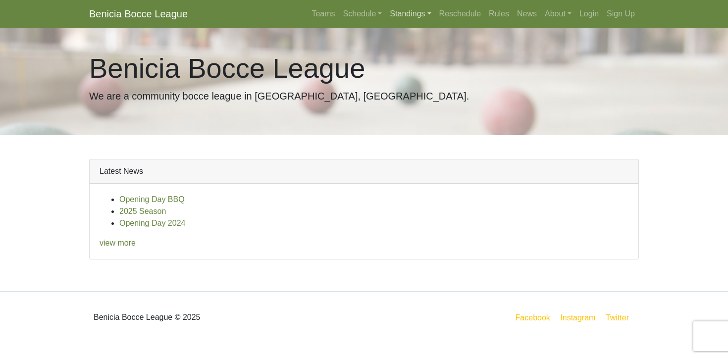
click at [396, 10] on link "Standings" at bounding box center [410, 14] width 49 height 20
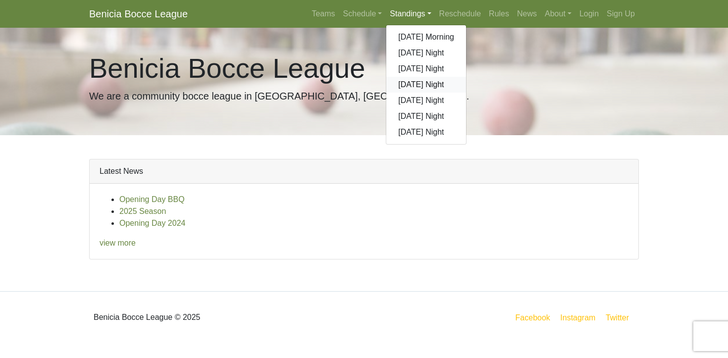
click at [407, 84] on link "[DATE] Night" at bounding box center [426, 85] width 80 height 16
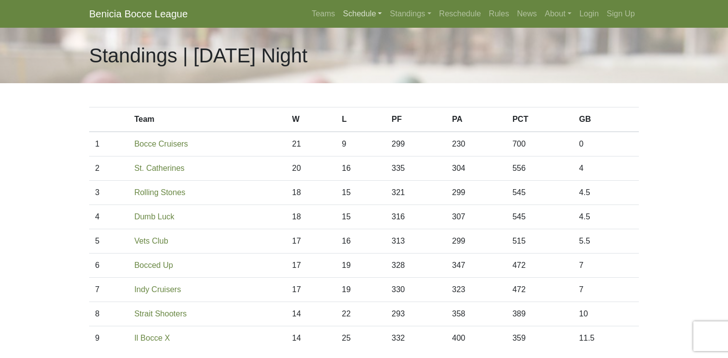
click at [355, 12] on link "Schedule" at bounding box center [362, 14] width 47 height 20
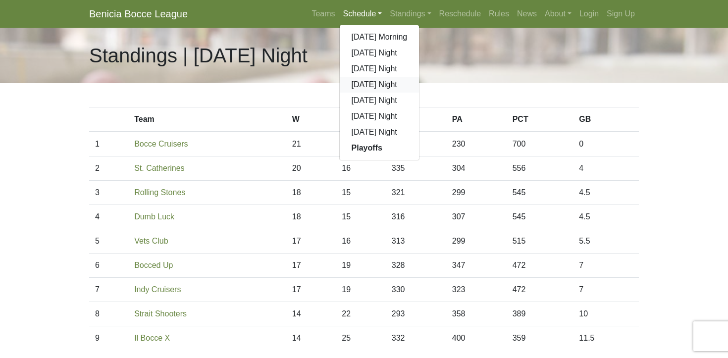
click at [372, 83] on link "[DATE] Night" at bounding box center [380, 85] width 80 height 16
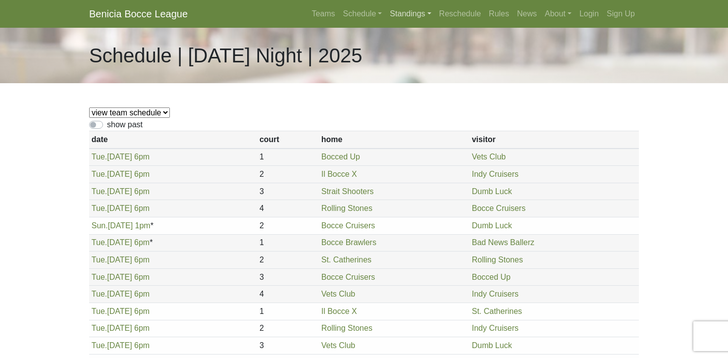
click at [393, 14] on link "Standings" at bounding box center [410, 14] width 49 height 20
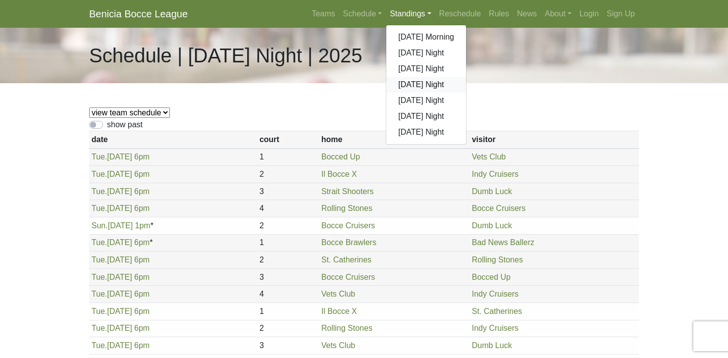
click at [404, 83] on link "[DATE] Night" at bounding box center [426, 85] width 80 height 16
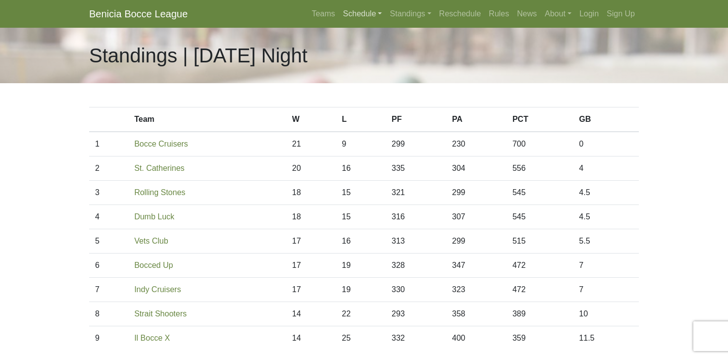
click at [351, 12] on link "Schedule" at bounding box center [362, 14] width 47 height 20
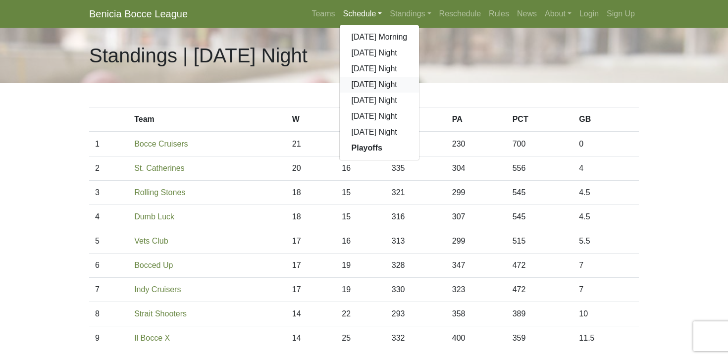
click at [360, 83] on link "[DATE] Night" at bounding box center [380, 85] width 80 height 16
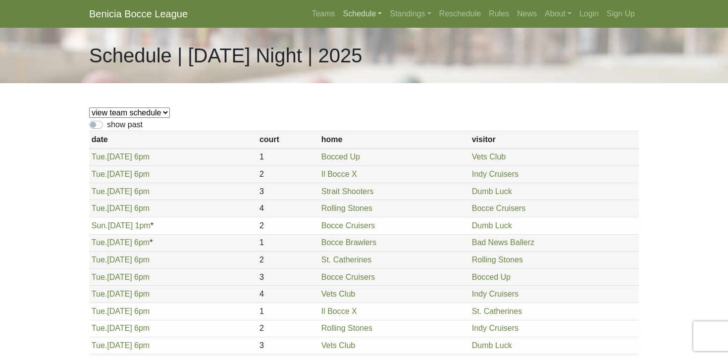
click at [352, 15] on link "Schedule" at bounding box center [362, 14] width 47 height 20
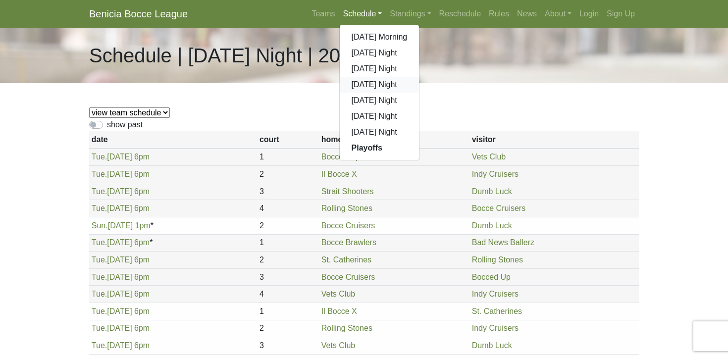
click at [359, 84] on link "[DATE] Night" at bounding box center [380, 85] width 80 height 16
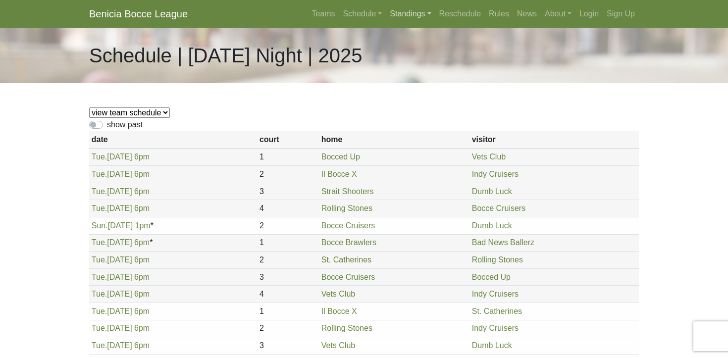
click at [392, 12] on link "Standings" at bounding box center [410, 14] width 49 height 20
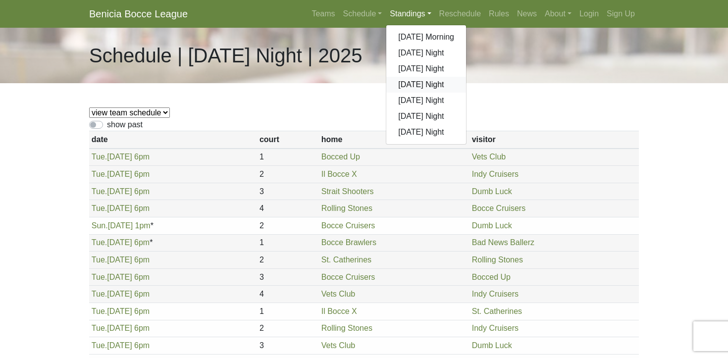
click at [407, 81] on link "[DATE] Night" at bounding box center [426, 85] width 80 height 16
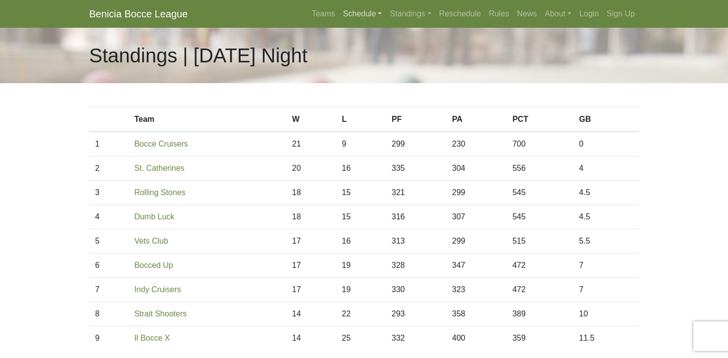
click at [352, 14] on link "Schedule" at bounding box center [362, 14] width 47 height 20
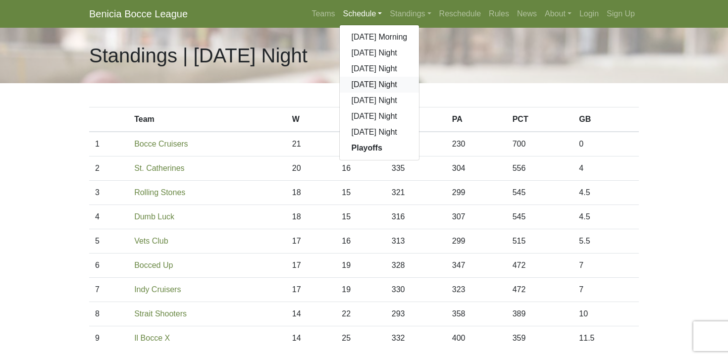
click at [354, 82] on link "[DATE] Night" at bounding box center [380, 85] width 80 height 16
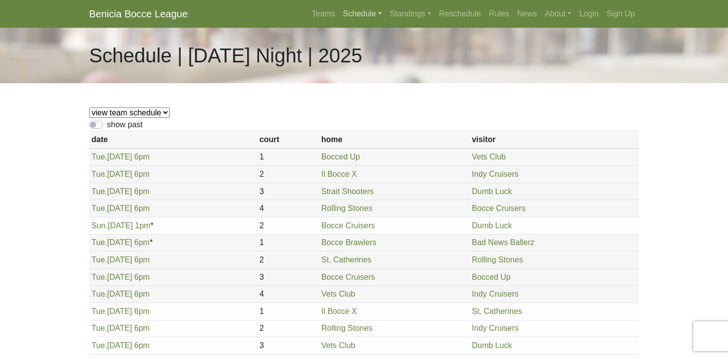
click at [348, 13] on link "Schedule" at bounding box center [362, 14] width 47 height 20
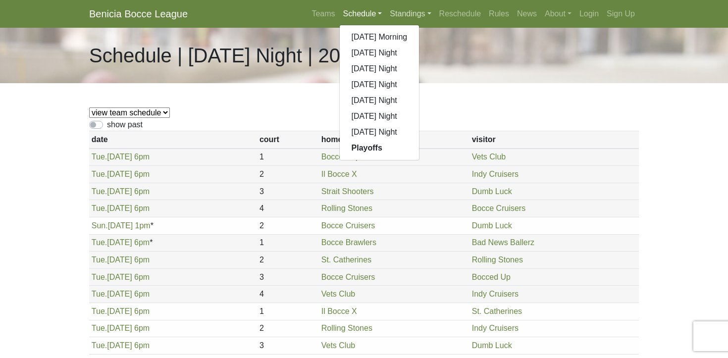
click at [396, 10] on link "Standings" at bounding box center [410, 14] width 49 height 20
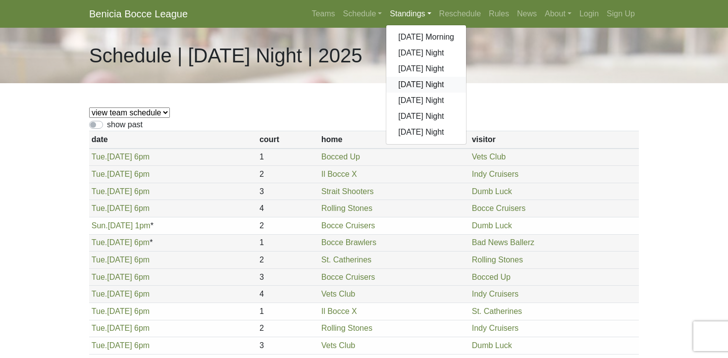
click at [403, 84] on link "[DATE] Night" at bounding box center [426, 85] width 80 height 16
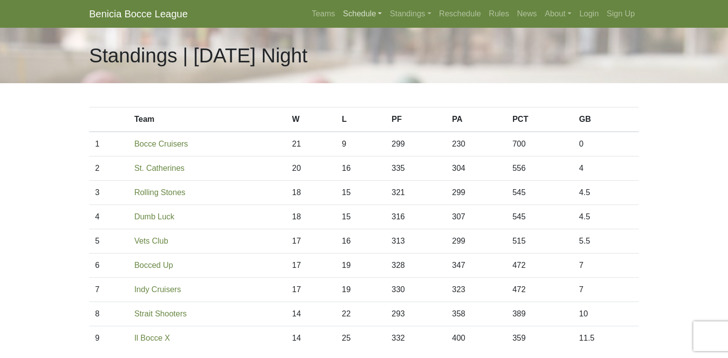
click at [352, 12] on link "Schedule" at bounding box center [362, 14] width 47 height 20
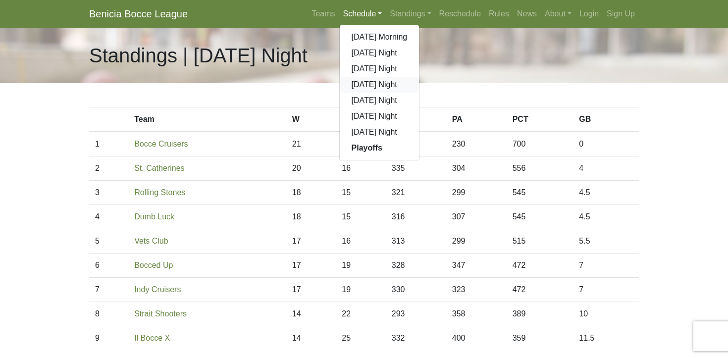
click at [355, 87] on link "[DATE] Night" at bounding box center [380, 85] width 80 height 16
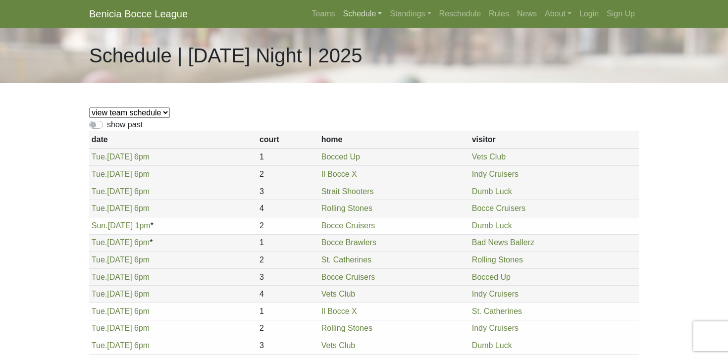
click at [356, 12] on link "Schedule" at bounding box center [362, 14] width 47 height 20
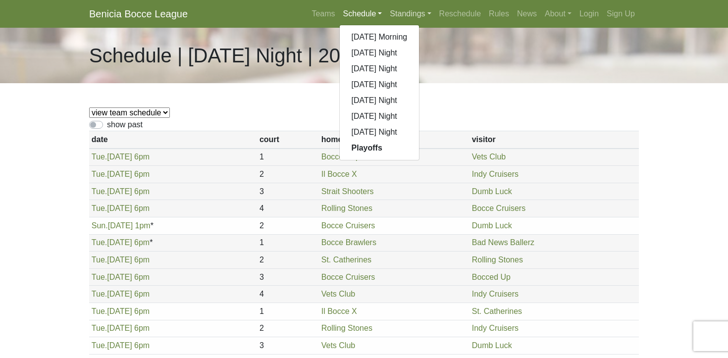
click at [407, 10] on link "Standings" at bounding box center [410, 14] width 49 height 20
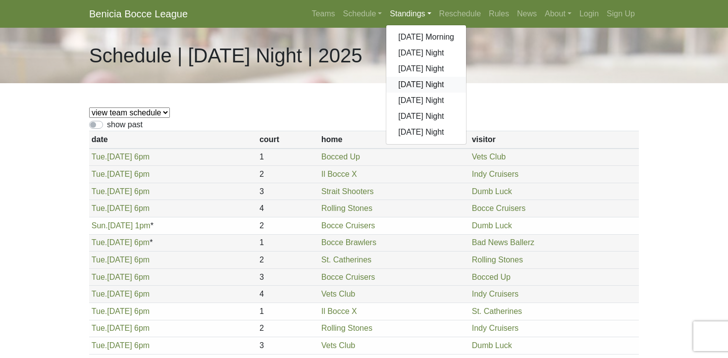
click at [407, 84] on link "[DATE] Night" at bounding box center [426, 85] width 80 height 16
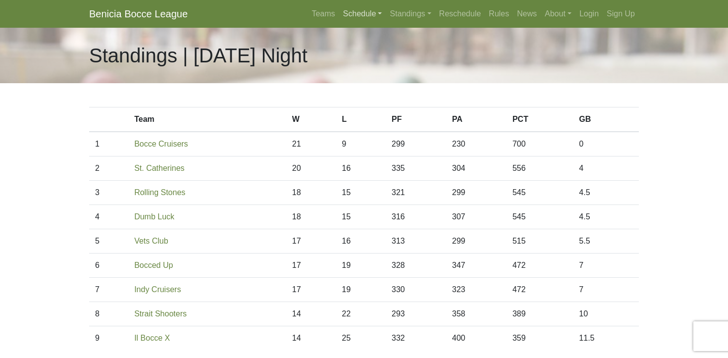
click at [359, 12] on link "Schedule" at bounding box center [362, 14] width 47 height 20
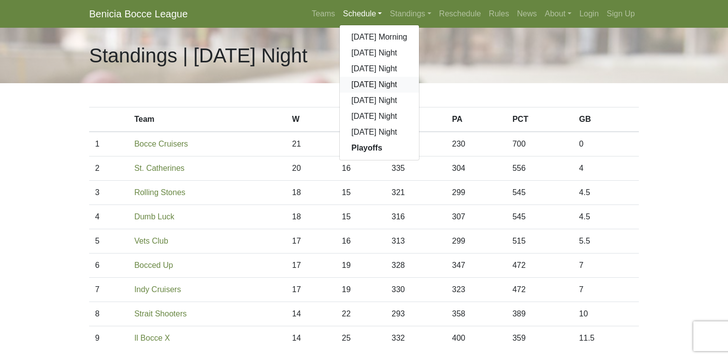
click at [359, 84] on link "[DATE] Night" at bounding box center [380, 85] width 80 height 16
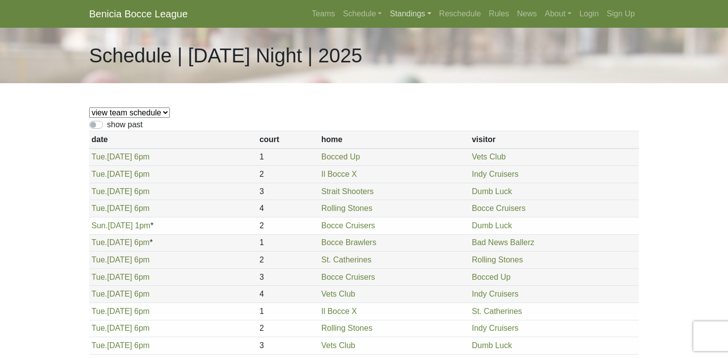
click at [403, 12] on link "Standings" at bounding box center [410, 14] width 49 height 20
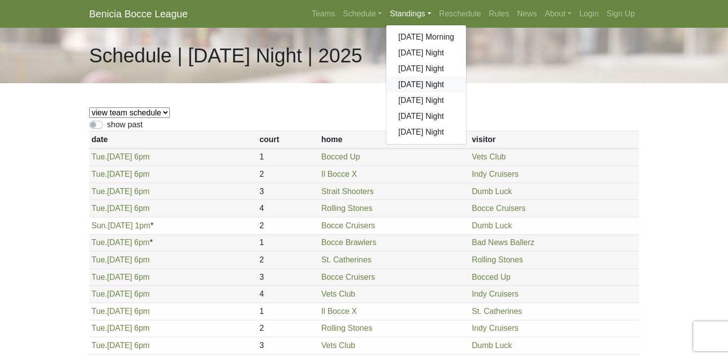
click at [403, 82] on link "[DATE] Night" at bounding box center [426, 85] width 80 height 16
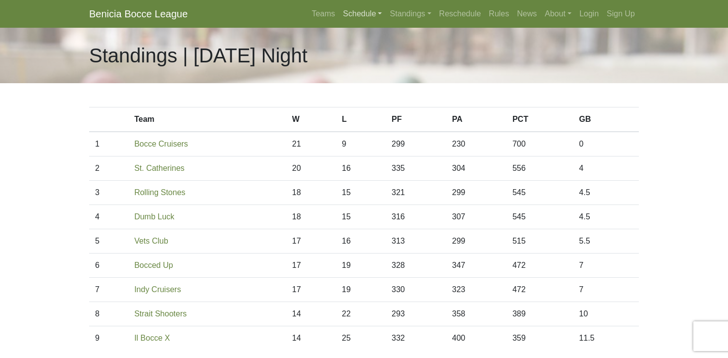
click at [350, 13] on link "Schedule" at bounding box center [362, 14] width 47 height 20
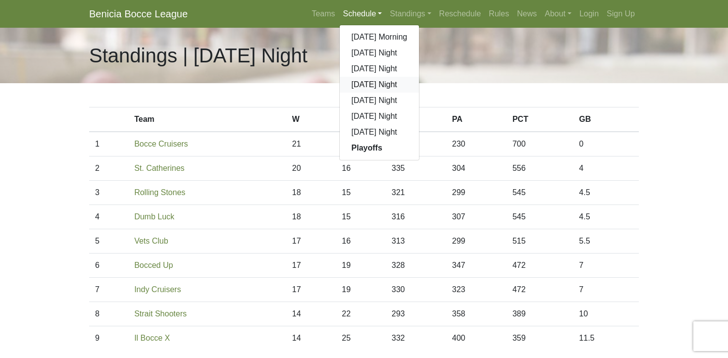
click at [362, 85] on link "[DATE] Night" at bounding box center [380, 85] width 80 height 16
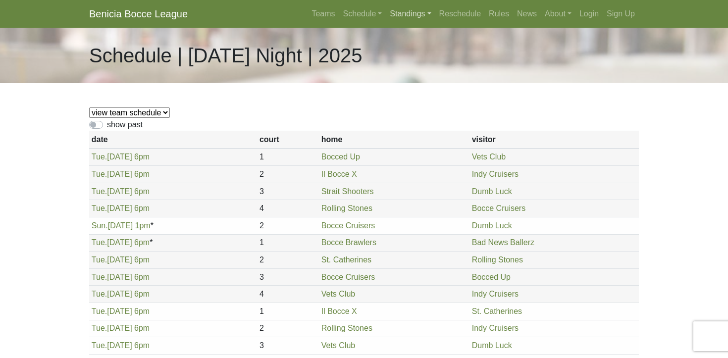
click at [392, 12] on link "Standings" at bounding box center [410, 14] width 49 height 20
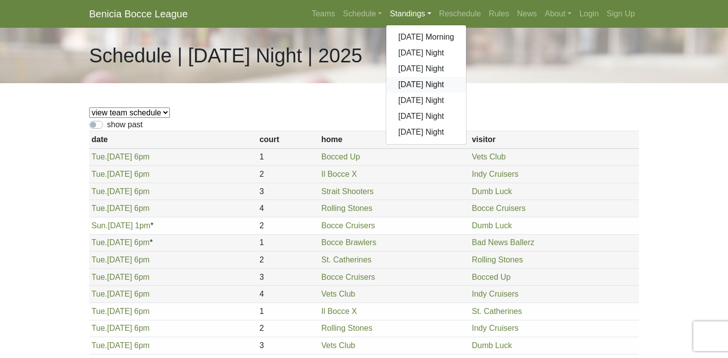
click at [409, 81] on link "[DATE] Night" at bounding box center [426, 85] width 80 height 16
